Goal: Information Seeking & Learning: Check status

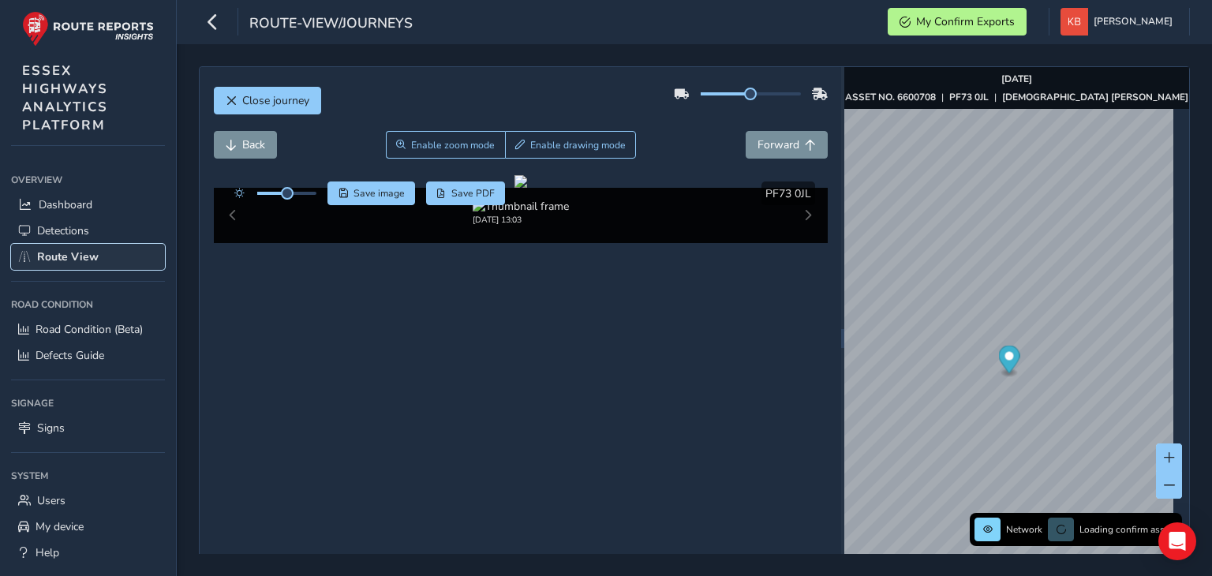
click at [64, 256] on span "Route View" at bounding box center [68, 256] width 62 height 15
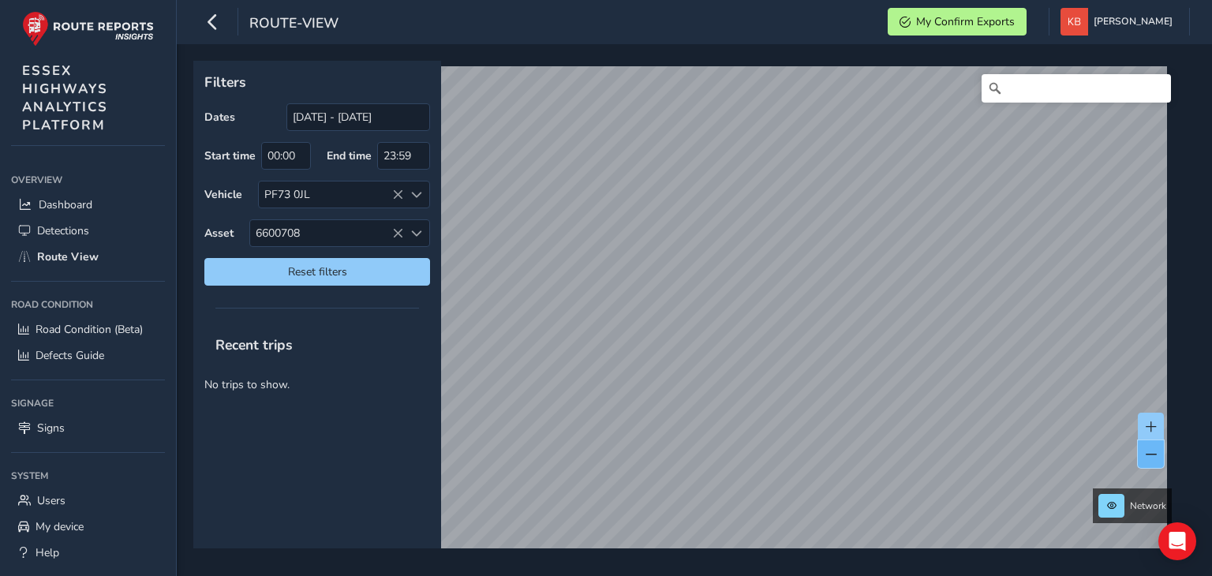
click at [1145, 462] on button at bounding box center [1151, 454] width 26 height 28
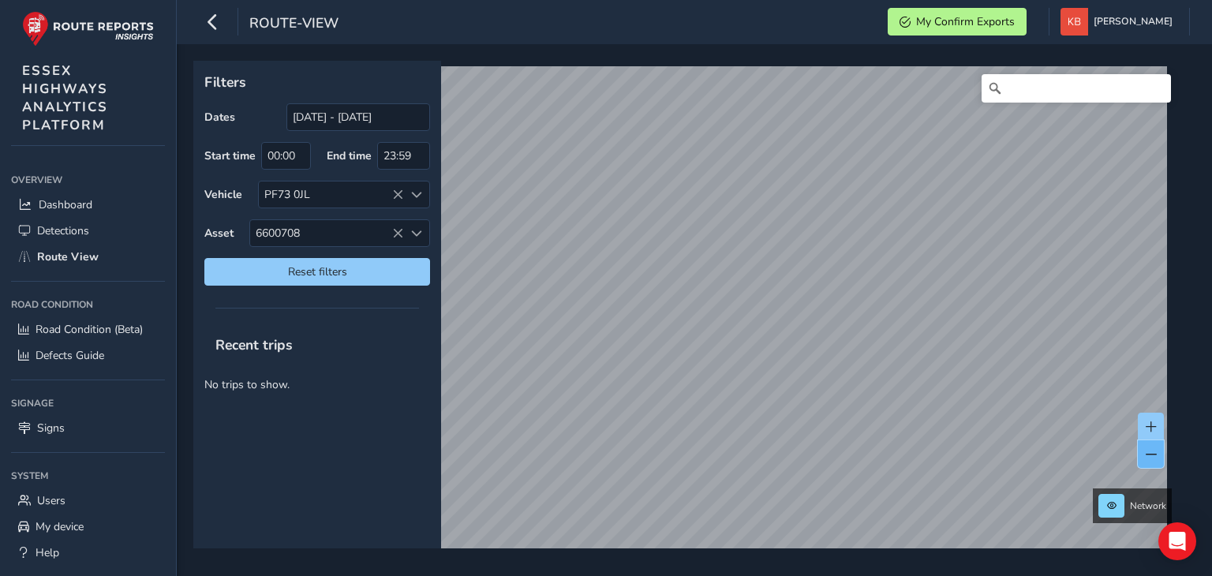
click at [1146, 459] on button at bounding box center [1151, 454] width 26 height 28
click at [1139, 450] on button at bounding box center [1151, 454] width 26 height 28
click at [1155, 462] on button at bounding box center [1151, 454] width 26 height 28
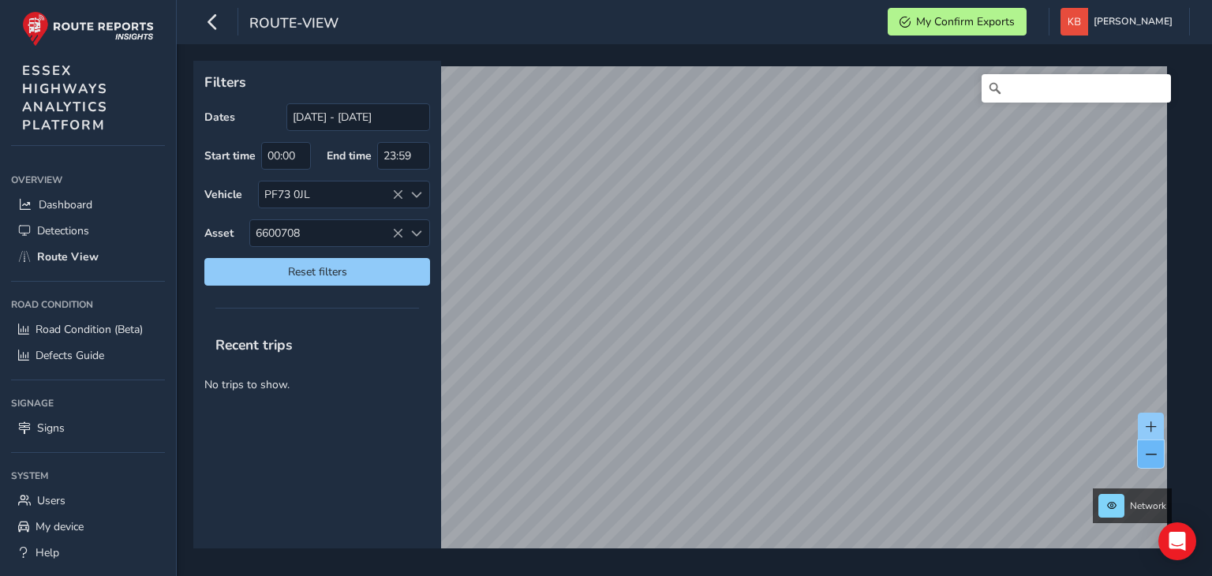
click at [1155, 462] on button at bounding box center [1151, 454] width 26 height 28
click at [1152, 443] on button at bounding box center [1151, 454] width 26 height 28
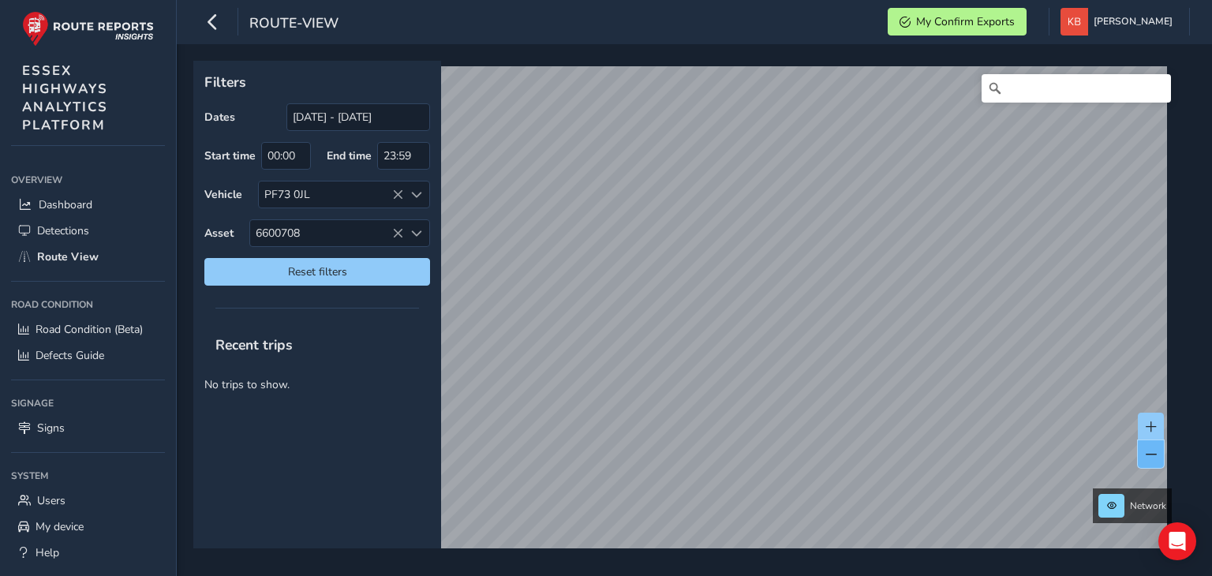
click at [1152, 443] on button at bounding box center [1151, 454] width 26 height 28
click at [1149, 445] on button at bounding box center [1151, 454] width 26 height 28
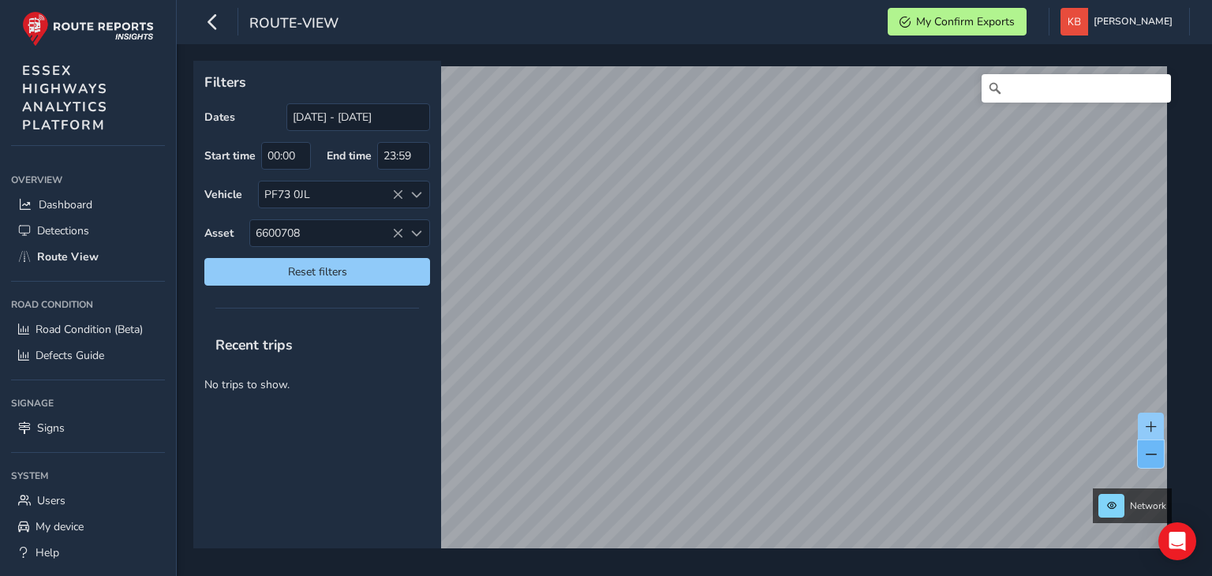
click at [1158, 454] on button at bounding box center [1151, 454] width 26 height 28
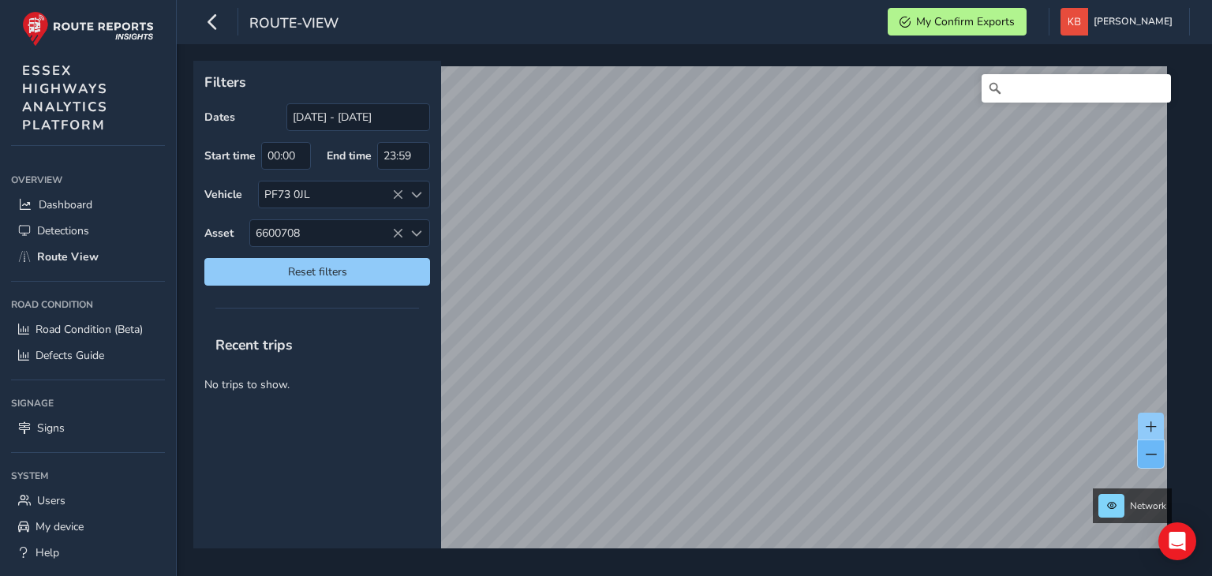
click at [1158, 454] on button at bounding box center [1151, 454] width 26 height 28
click at [395, 235] on icon at bounding box center [397, 233] width 11 height 11
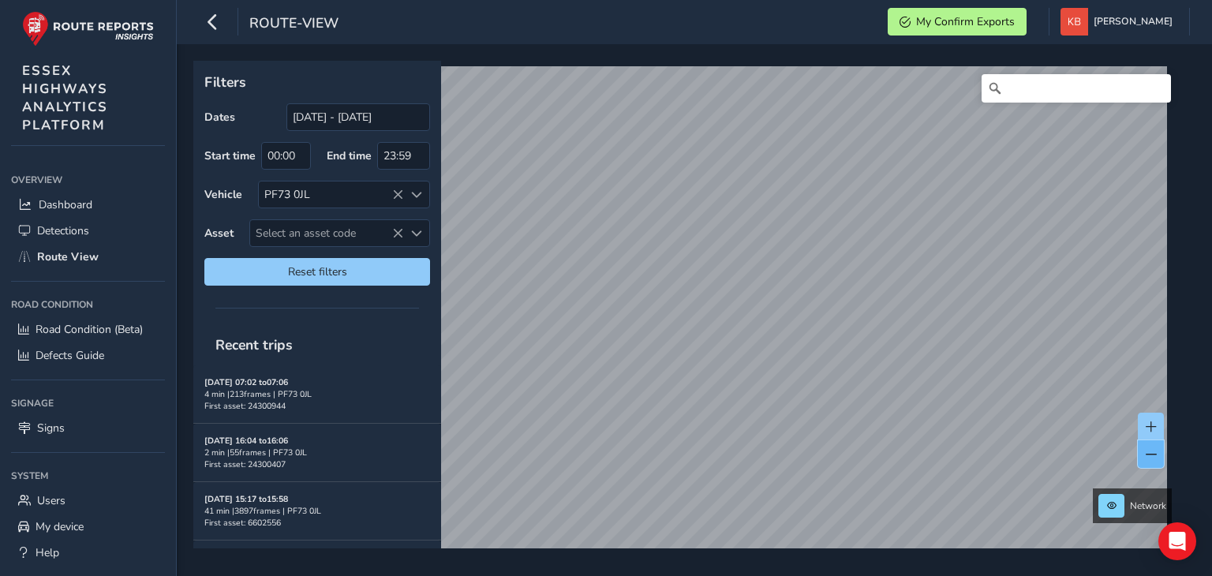
click at [1146, 449] on span at bounding box center [1151, 454] width 11 height 11
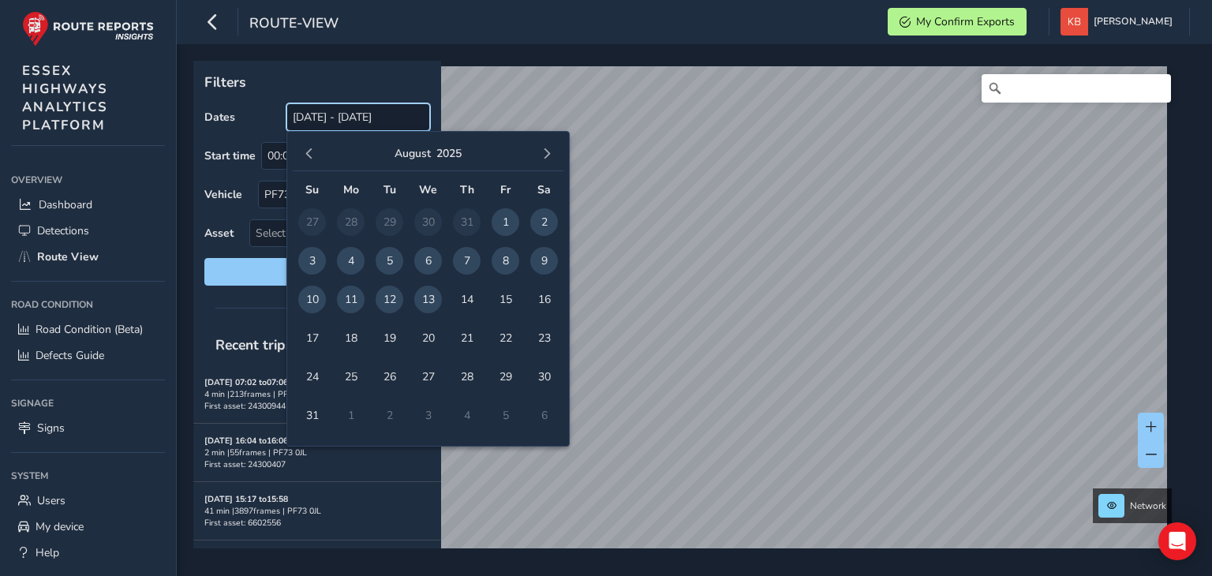
click at [357, 111] on input "[DATE] - [DATE]" at bounding box center [358, 117] width 144 height 28
click at [309, 155] on span "button" at bounding box center [309, 153] width 11 height 11
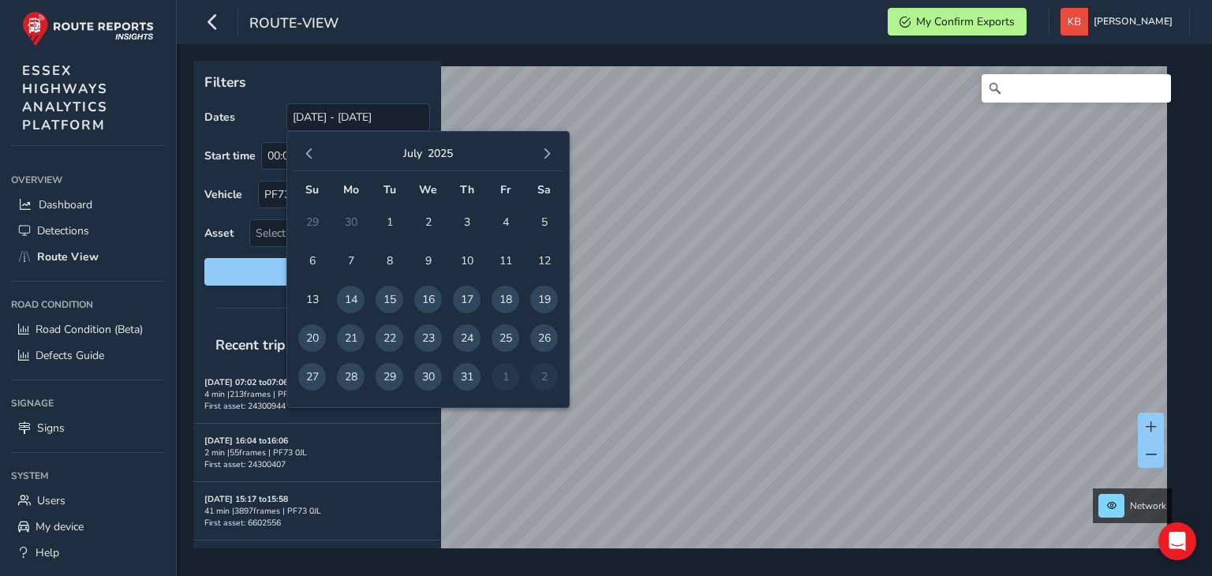
click at [309, 155] on span "button" at bounding box center [309, 153] width 11 height 11
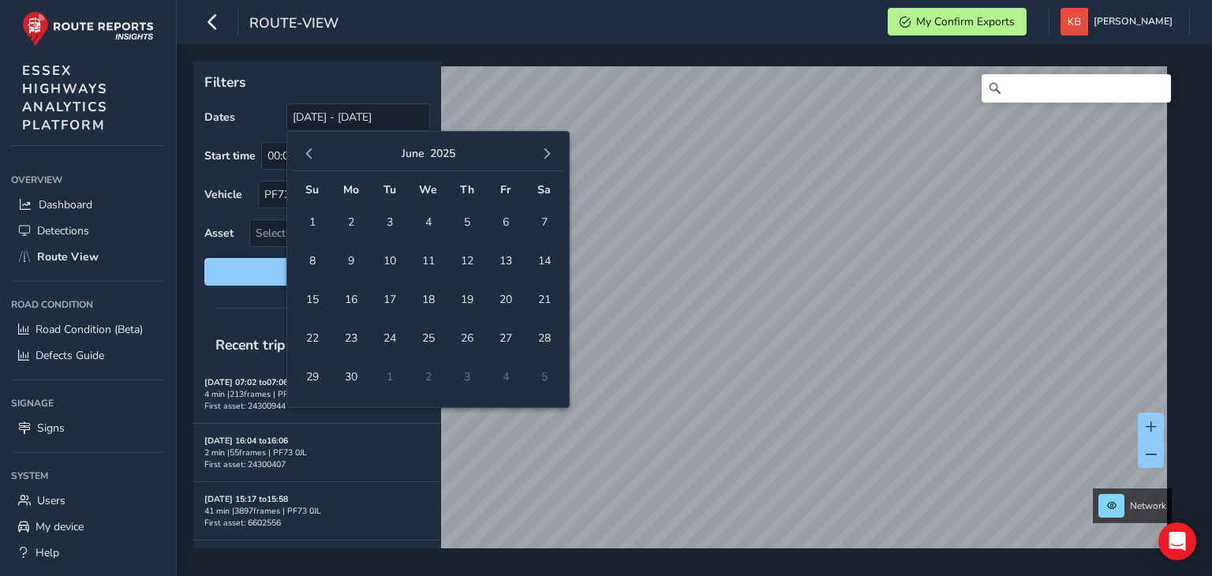
click at [309, 155] on span "button" at bounding box center [309, 153] width 11 height 11
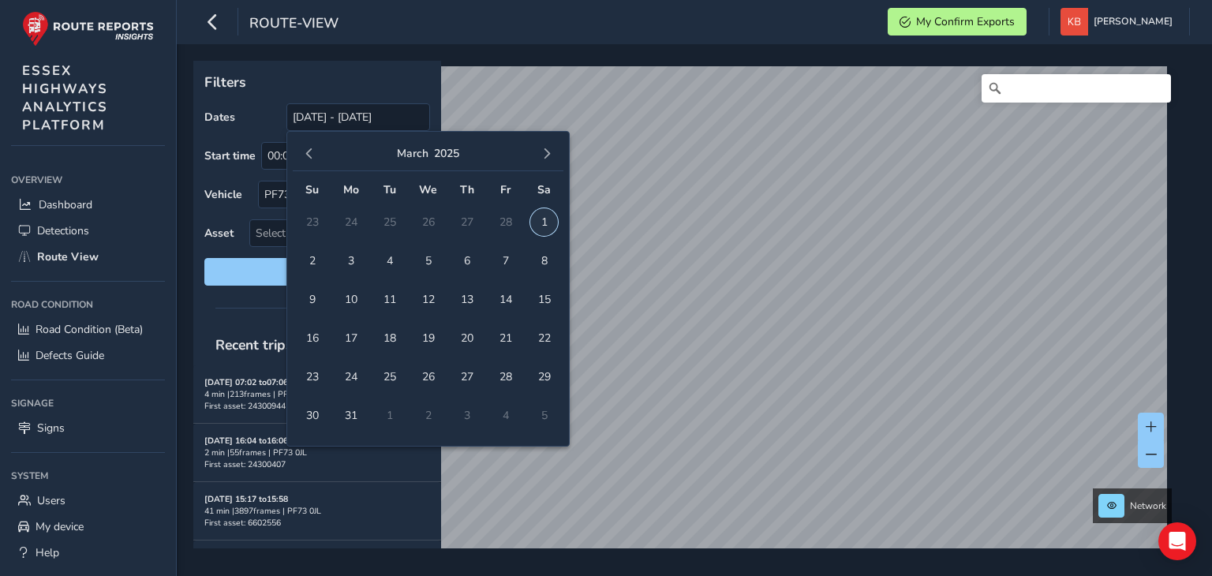
click at [540, 225] on span "1" at bounding box center [544, 222] width 28 height 28
click at [410, 92] on p "Filters" at bounding box center [317, 82] width 226 height 21
click at [379, 116] on input "[DATE]" at bounding box center [358, 117] width 144 height 28
click at [548, 147] on button "button" at bounding box center [547, 154] width 22 height 22
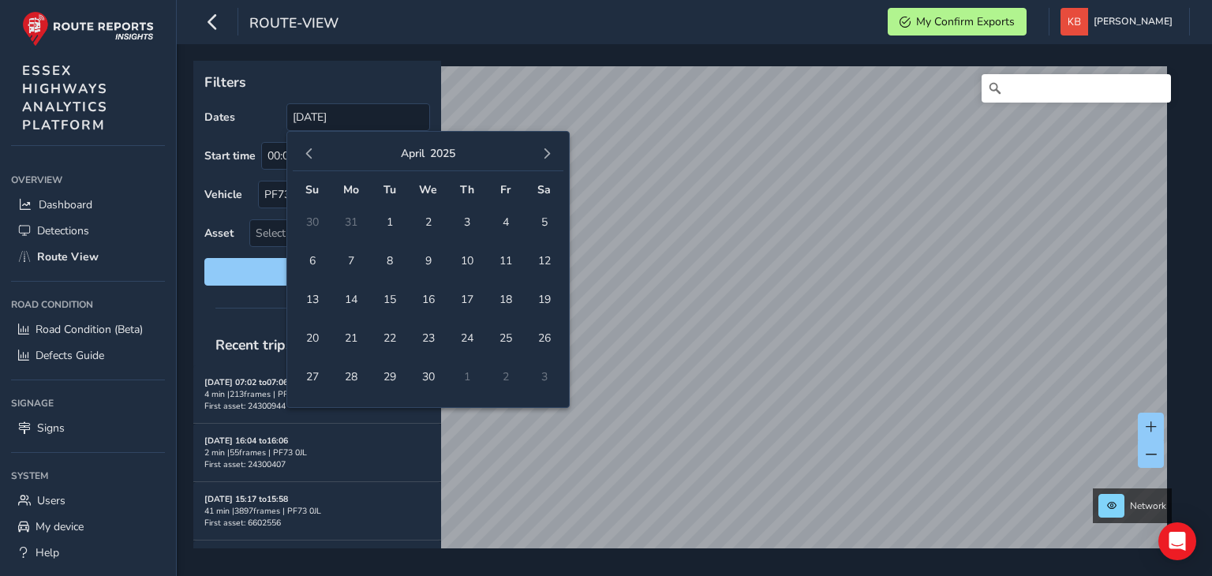
click at [548, 147] on button "button" at bounding box center [547, 154] width 22 height 22
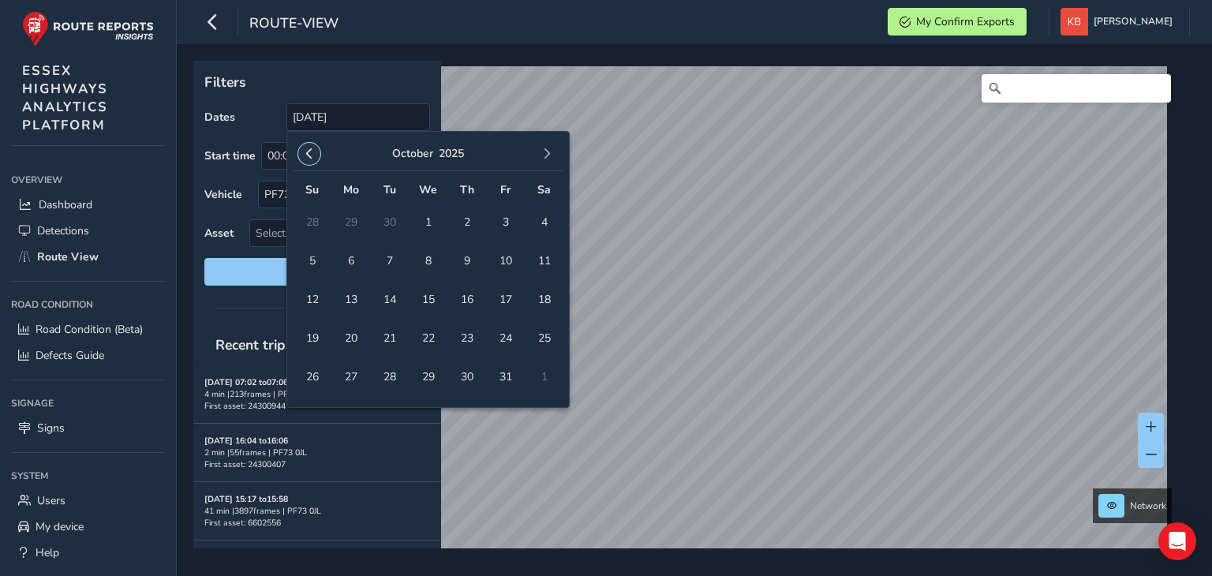
click at [312, 153] on span "button" at bounding box center [309, 153] width 11 height 11
click at [542, 152] on span "button" at bounding box center [546, 153] width 11 height 11
click at [387, 256] on span "5" at bounding box center [390, 261] width 28 height 28
type input "[DATE] - [DATE]"
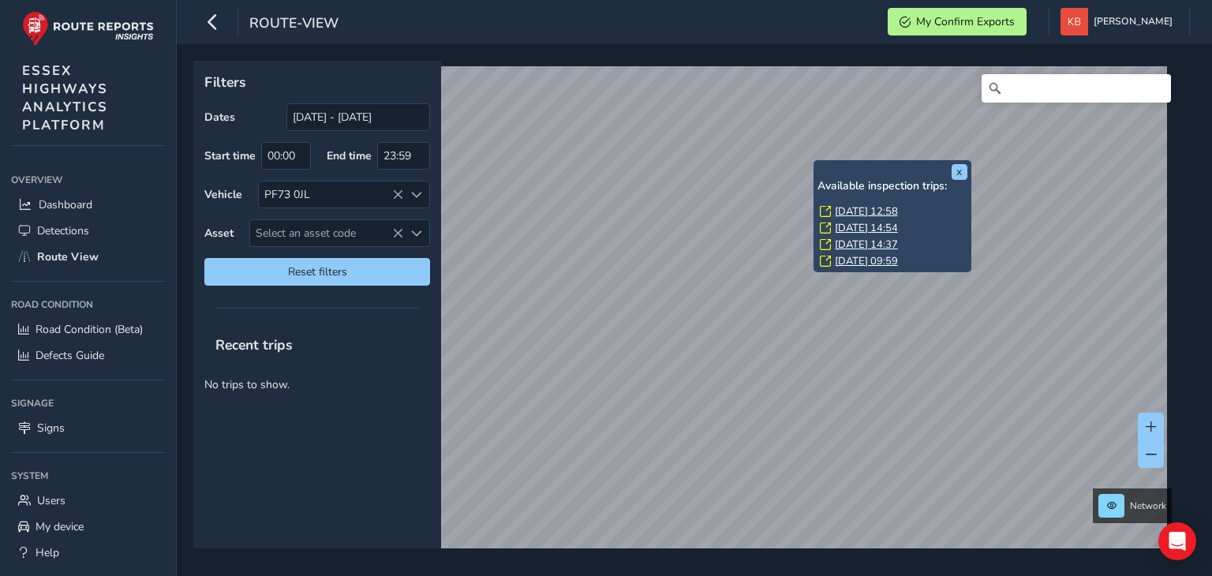
click at [858, 214] on link "[DATE] 12:58" at bounding box center [866, 211] width 63 height 14
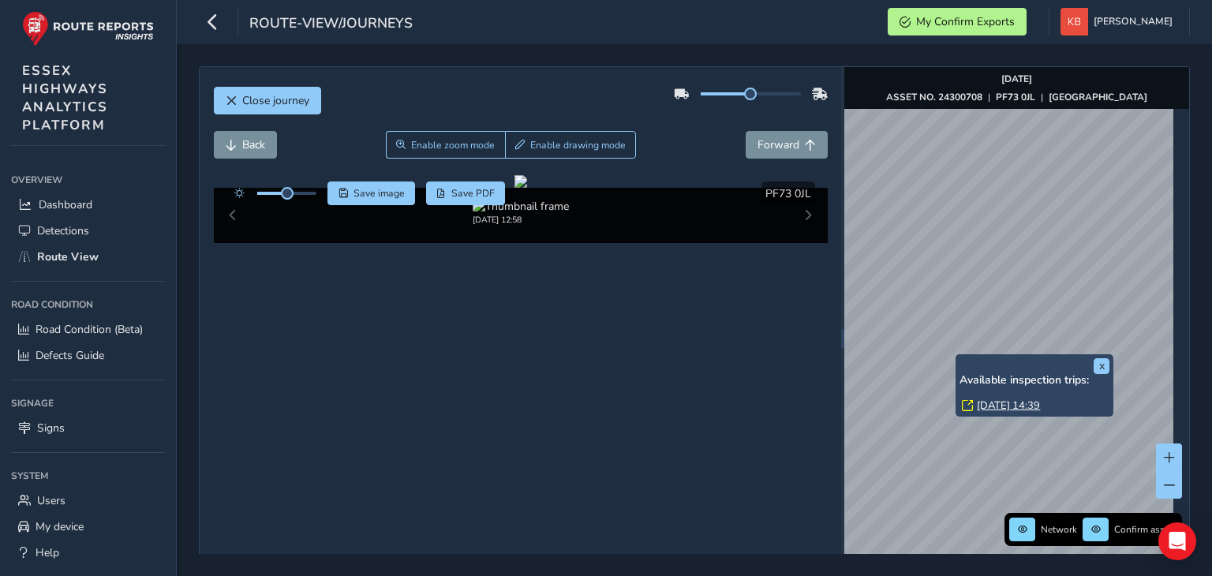
click at [988, 406] on link "[DATE] 14:39" at bounding box center [1008, 405] width 63 height 14
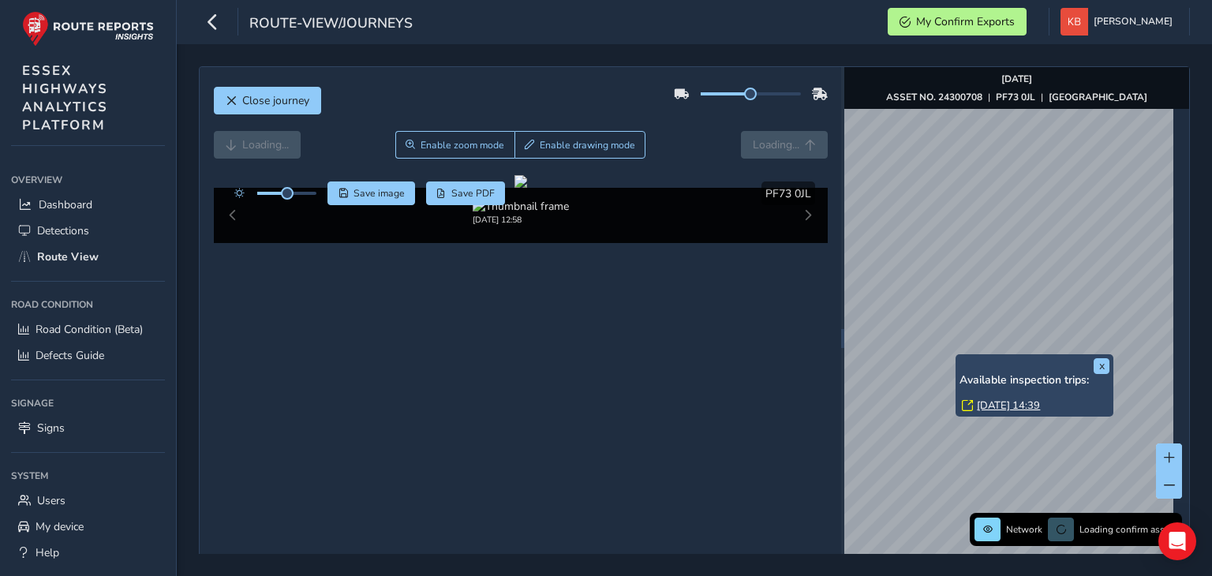
click at [988, 406] on link "[DATE] 14:39" at bounding box center [1008, 405] width 63 height 14
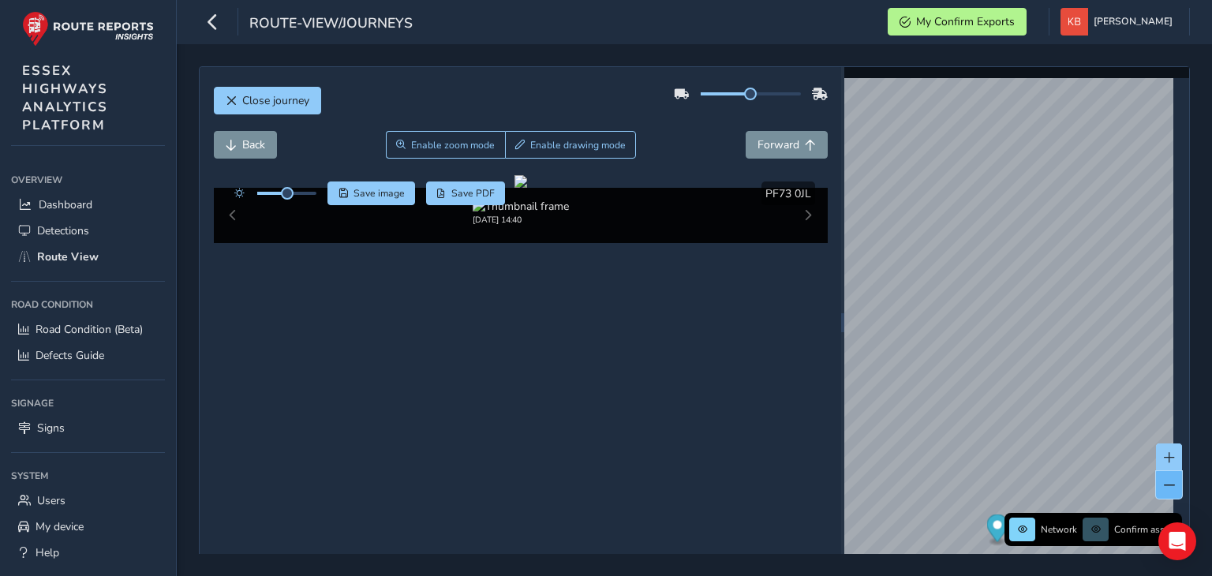
click at [1164, 485] on span at bounding box center [1169, 485] width 11 height 11
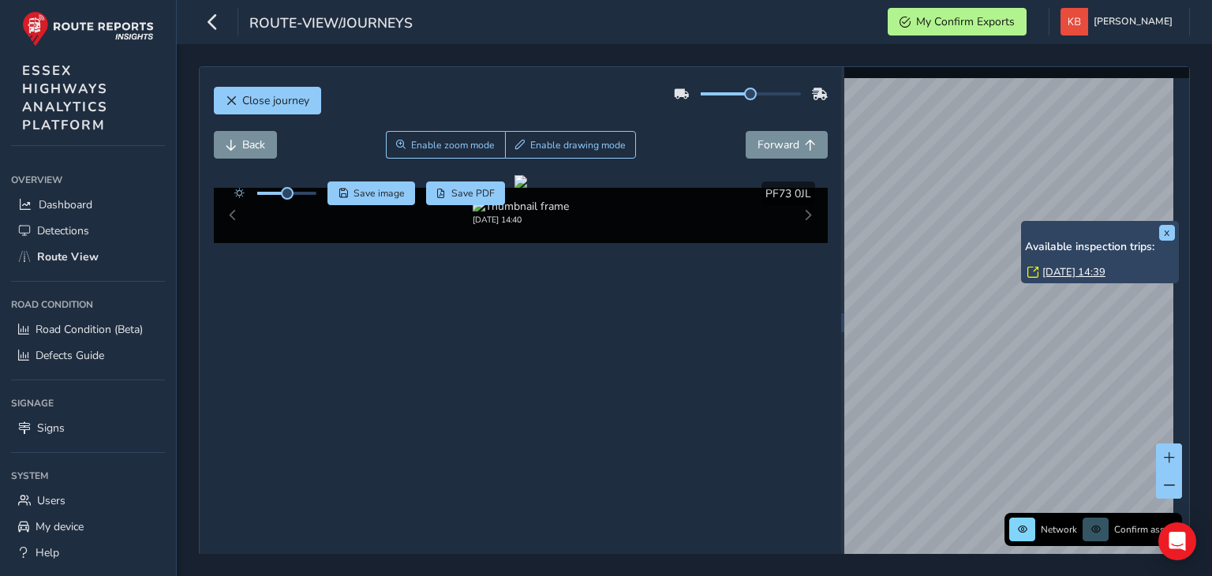
click at [1053, 267] on link "[DATE] 14:39" at bounding box center [1073, 272] width 63 height 14
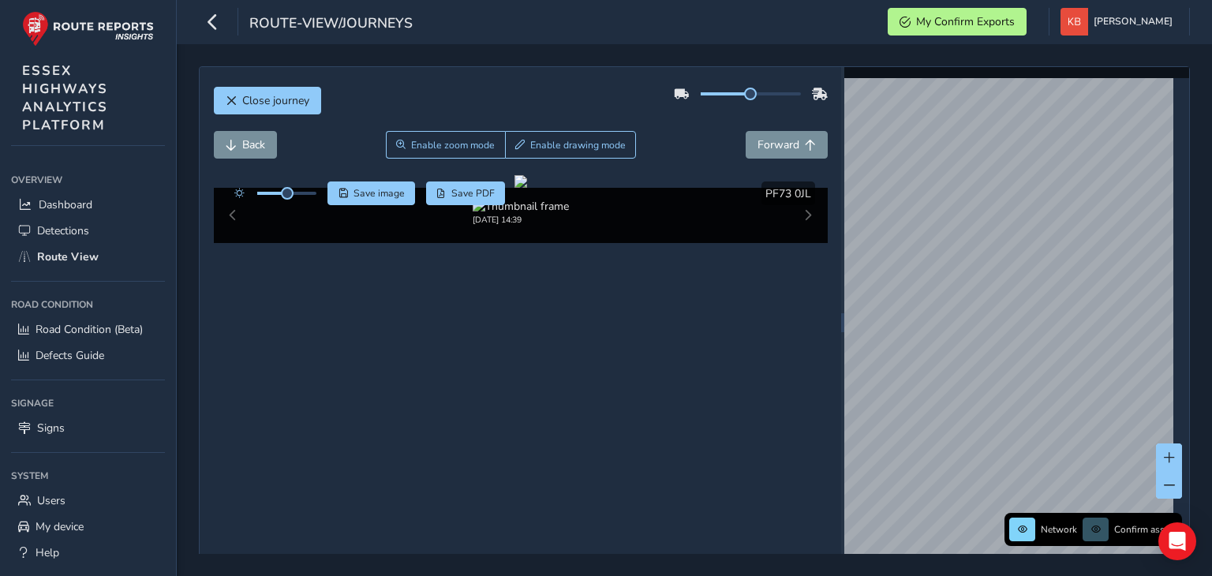
click at [918, 575] on html "route-view/journeys My Confirm Exports [PERSON_NAME] Colour Scheme: Dark Dim Li…" at bounding box center [606, 288] width 1212 height 576
click at [1156, 477] on button at bounding box center [1169, 485] width 26 height 28
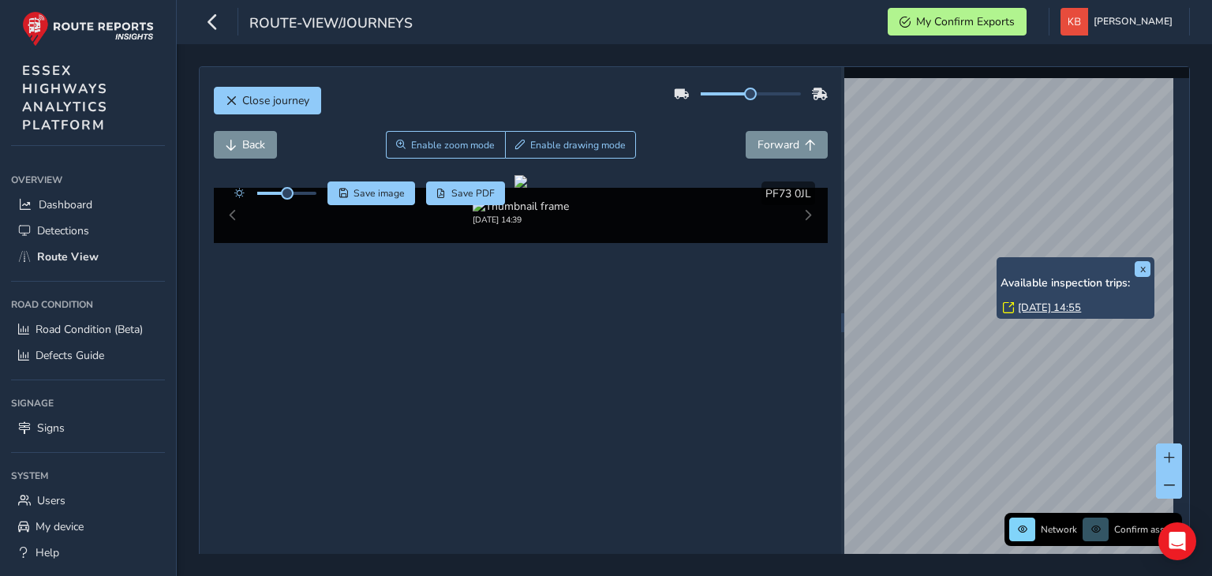
click at [1040, 301] on link "[DATE] 14:55" at bounding box center [1049, 308] width 63 height 14
